Goal: Information Seeking & Learning: Learn about a topic

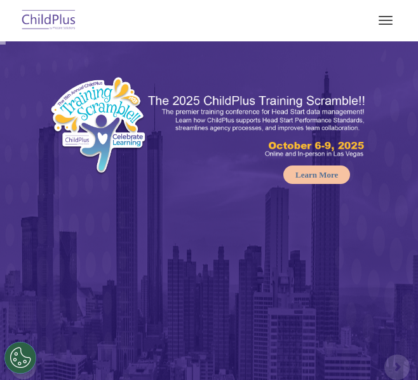
select select "MEDIUM"
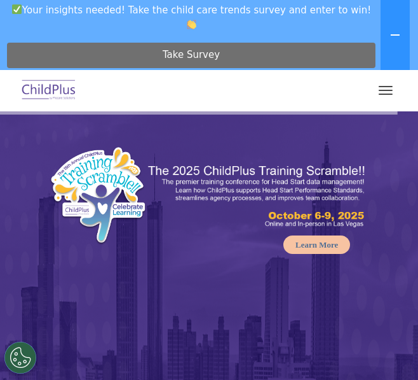
click at [200, 49] on span "Take Survey" at bounding box center [191, 55] width 57 height 22
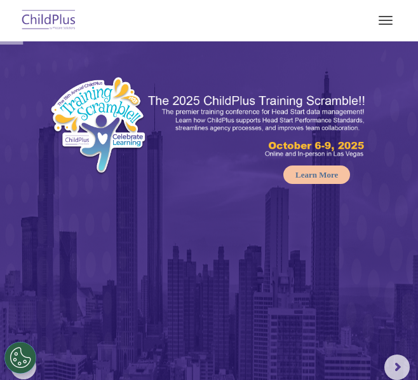
select select "MEDIUM"
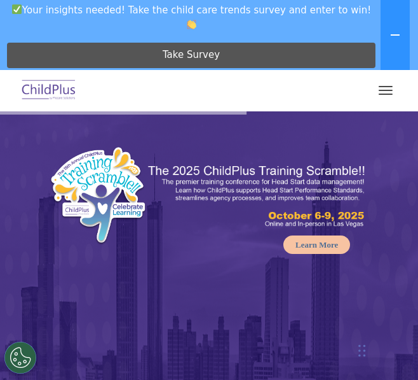
click at [60, 93] on img at bounding box center [49, 91] width 60 height 30
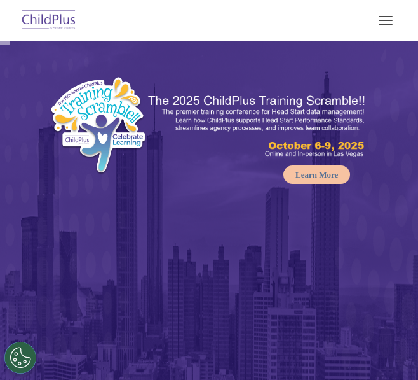
select select "MEDIUM"
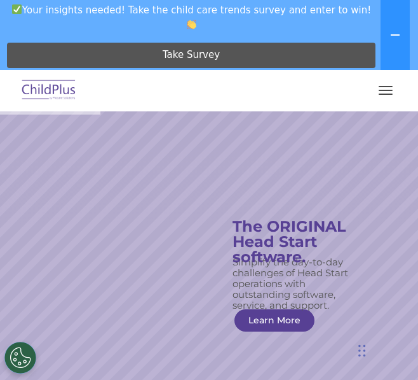
drag, startPoint x: 0, startPoint y: 0, endPoint x: 281, endPoint y: 121, distance: 306.0
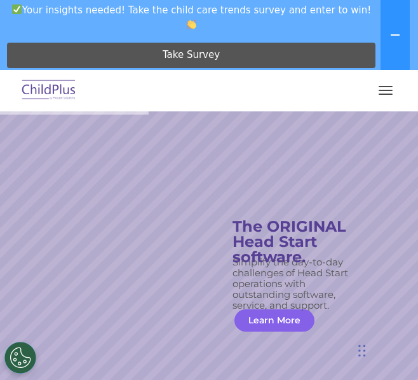
click at [266, 318] on link "Learn More" at bounding box center [275, 320] width 80 height 22
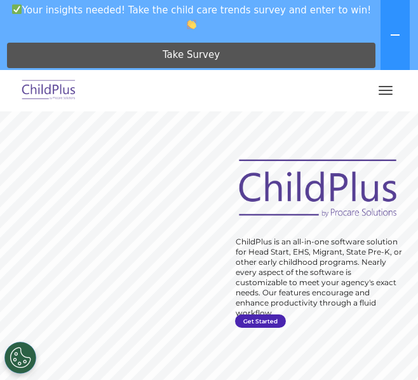
click at [263, 321] on link "Get Started" at bounding box center [260, 320] width 51 height 13
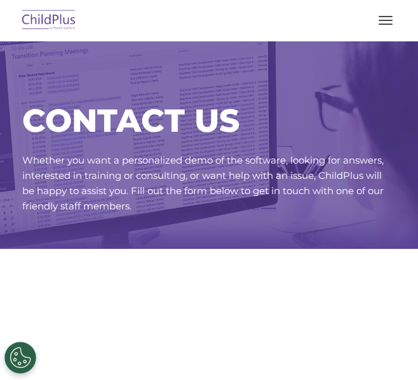
select select "MEDIUM"
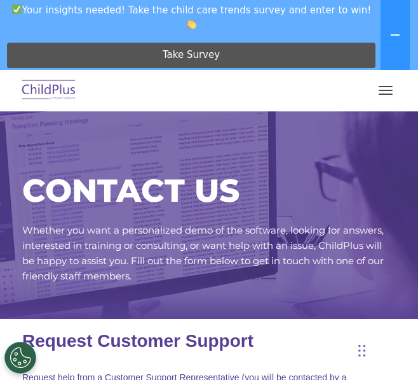
click at [265, 344] on h1 "Request Customer Support" at bounding box center [209, 341] width 374 height 20
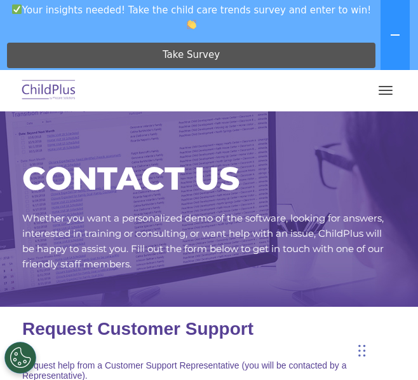
scroll to position [13, 0]
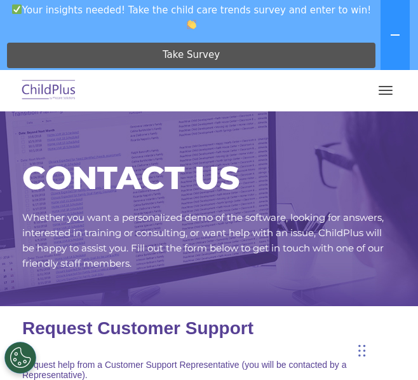
click at [387, 90] on span "button" at bounding box center [386, 90] width 14 height 1
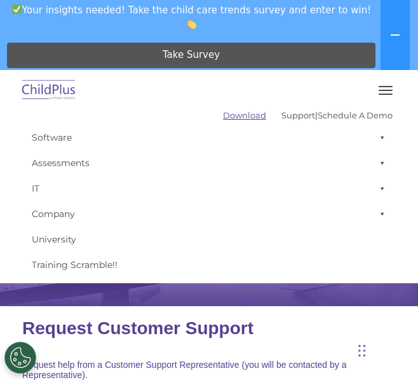
click at [223, 116] on link "Download" at bounding box center [244, 115] width 43 height 10
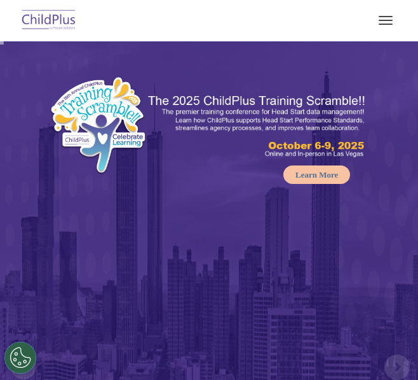
select select "MEDIUM"
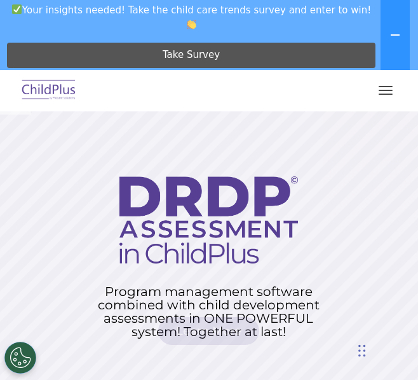
click at [180, 326] on link "Learn More" at bounding box center [208, 331] width 101 height 28
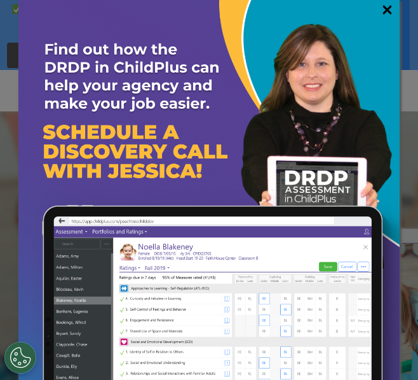
click at [380, 3] on link "×" at bounding box center [387, 9] width 15 height 13
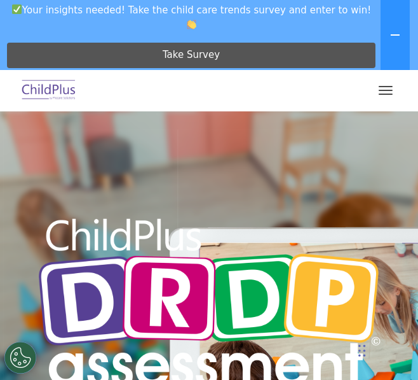
click at [388, 91] on button "button" at bounding box center [386, 90] width 27 height 20
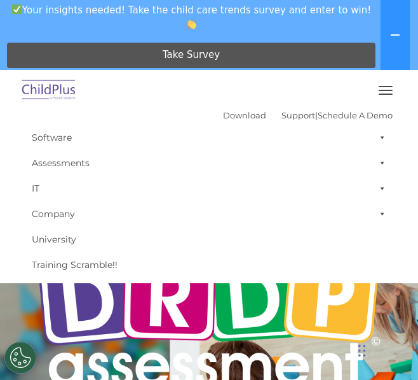
scroll to position [1, 0]
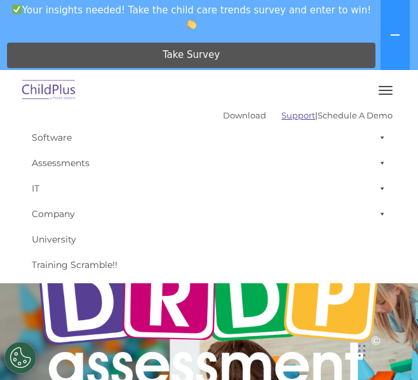
click at [282, 119] on link "Support" at bounding box center [299, 115] width 34 height 10
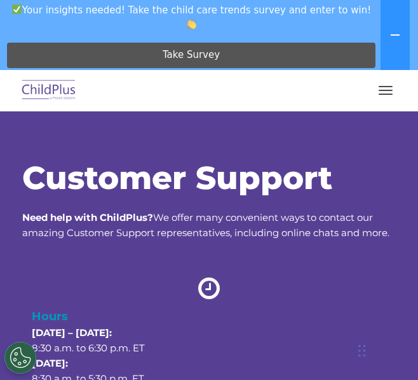
click at [204, 293] on icon at bounding box center [209, 287] width 267 height 25
click at [382, 93] on button "button" at bounding box center [386, 90] width 27 height 20
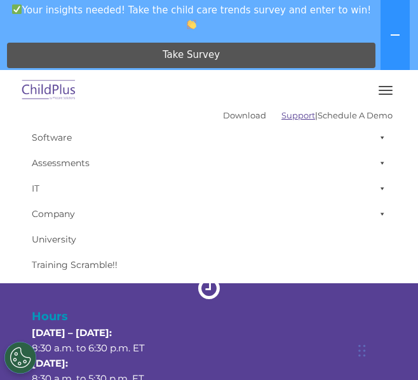
click at [282, 116] on link "Support" at bounding box center [299, 115] width 34 height 10
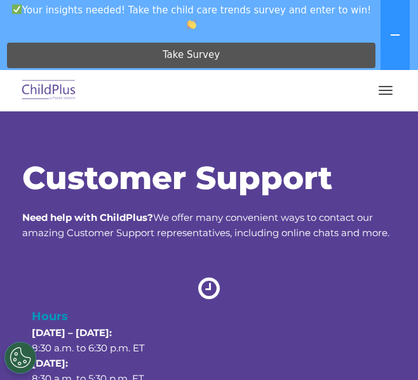
click at [383, 93] on button "button" at bounding box center [386, 90] width 27 height 20
